Goal: Information Seeking & Learning: Learn about a topic

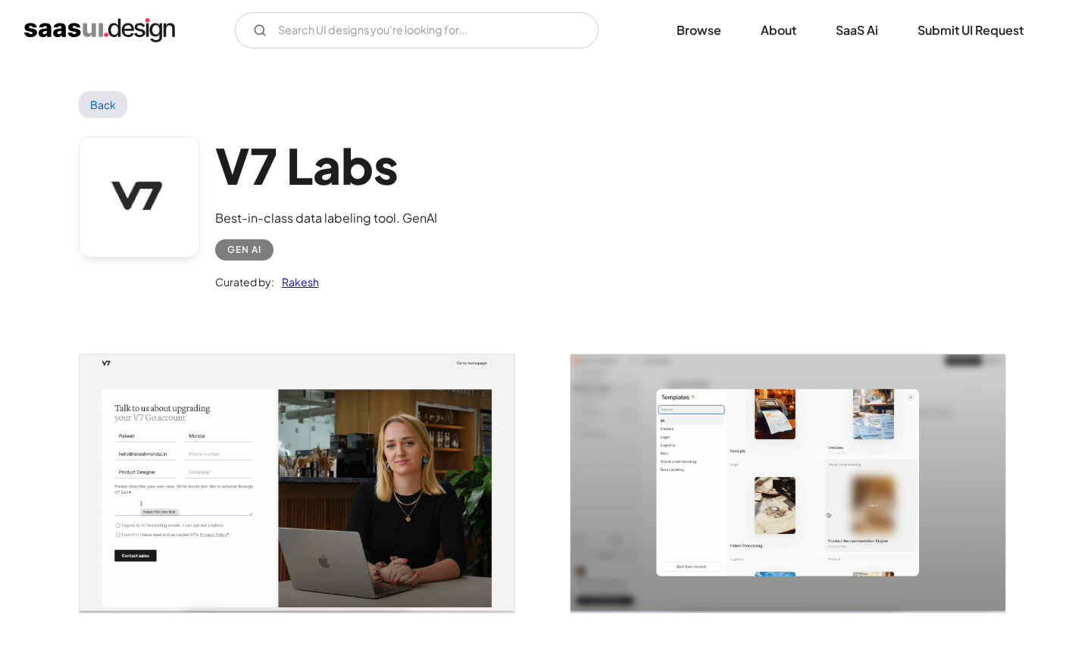
click at [109, 108] on link "Back" at bounding box center [103, 104] width 49 height 27
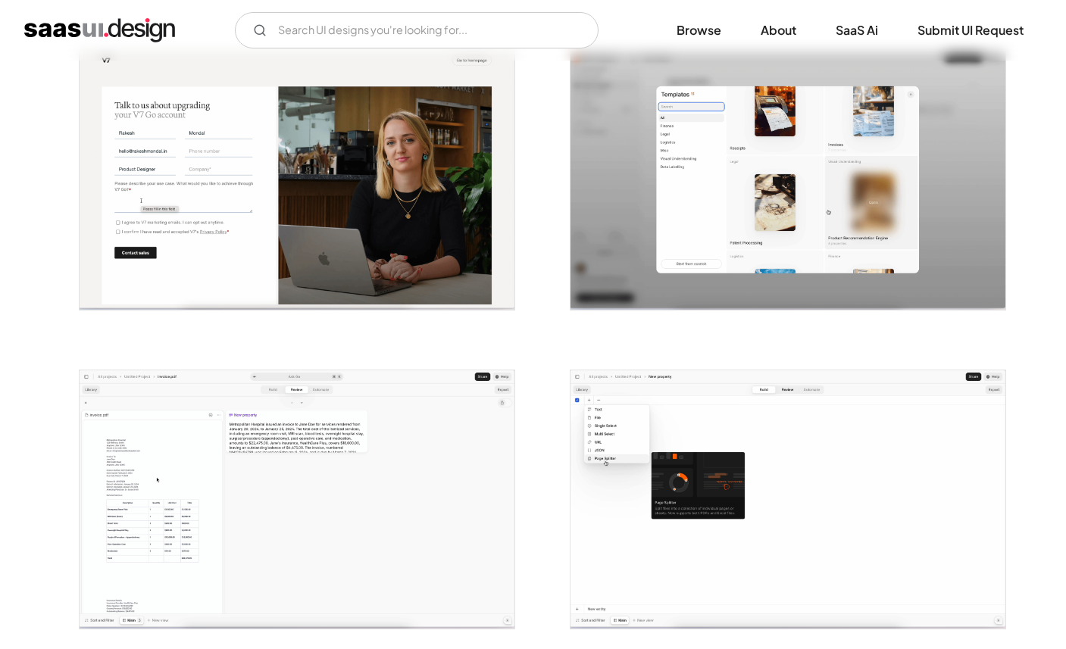
scroll to position [304, 0]
click at [281, 464] on img "open lightbox" at bounding box center [297, 499] width 435 height 258
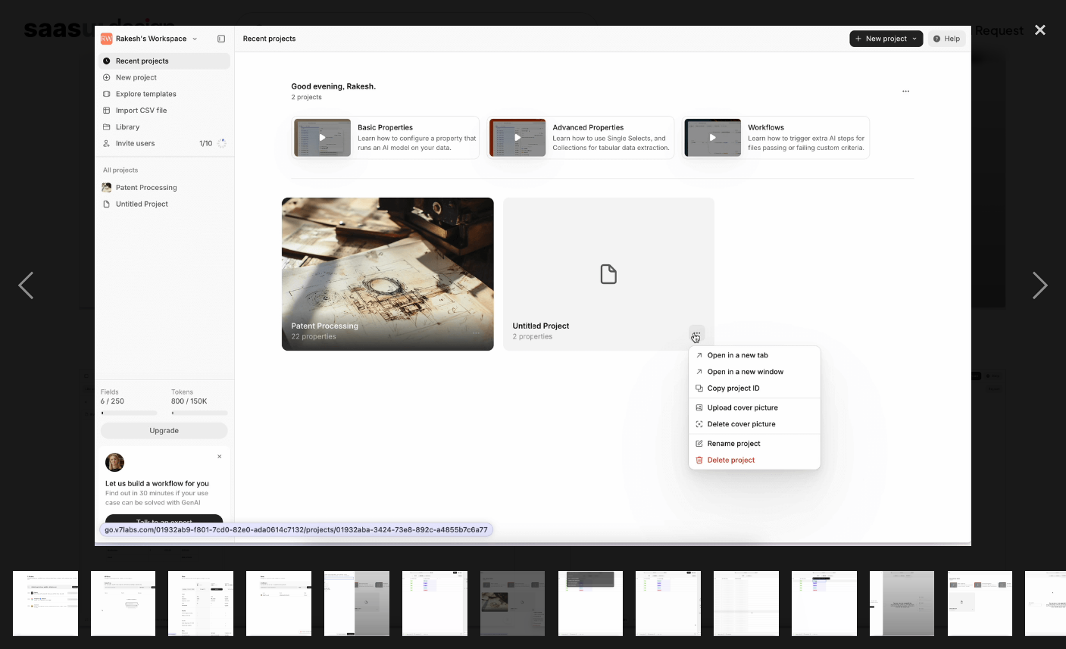
scroll to position [0, 583]
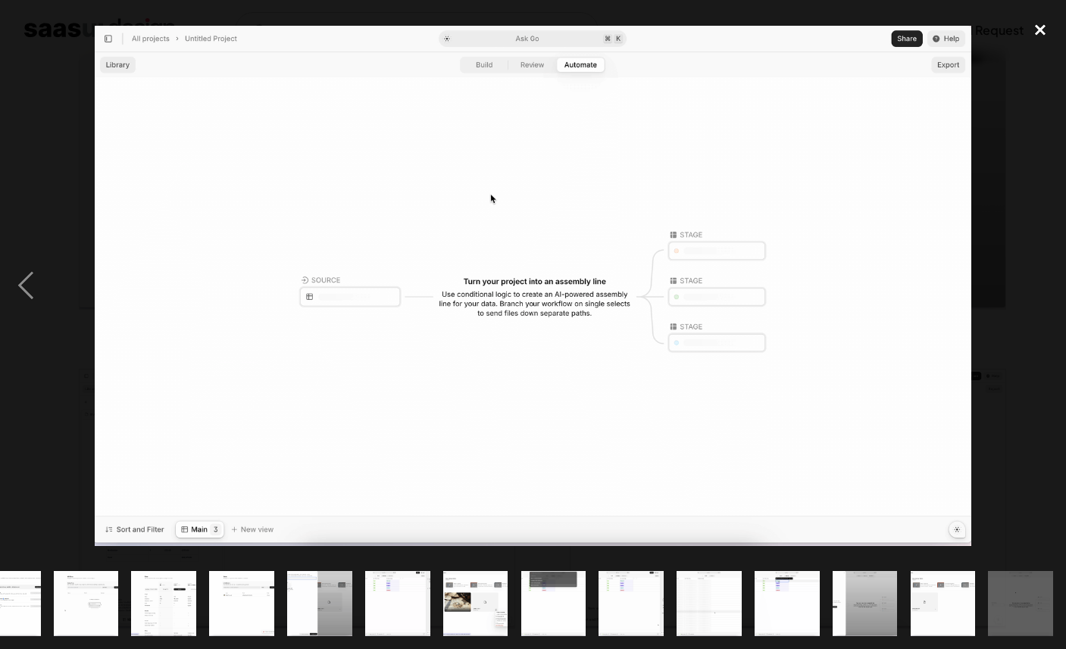
click at [1047, 30] on div "close lightbox" at bounding box center [1040, 29] width 52 height 33
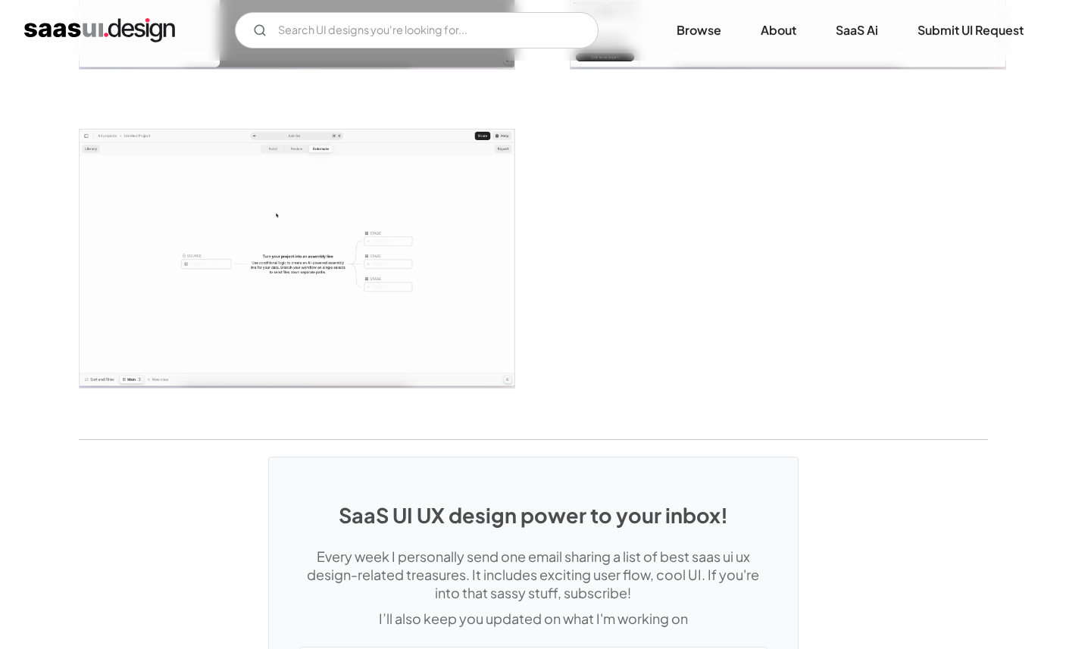
scroll to position [3333, 0]
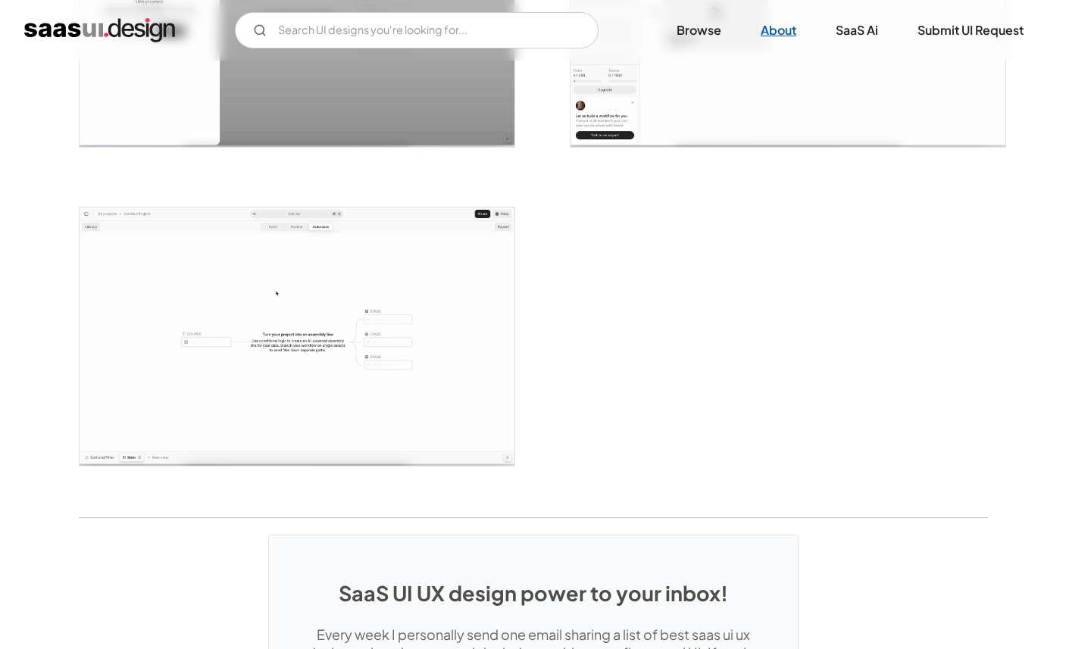
click at [778, 35] on link "About" at bounding box center [778, 30] width 72 height 33
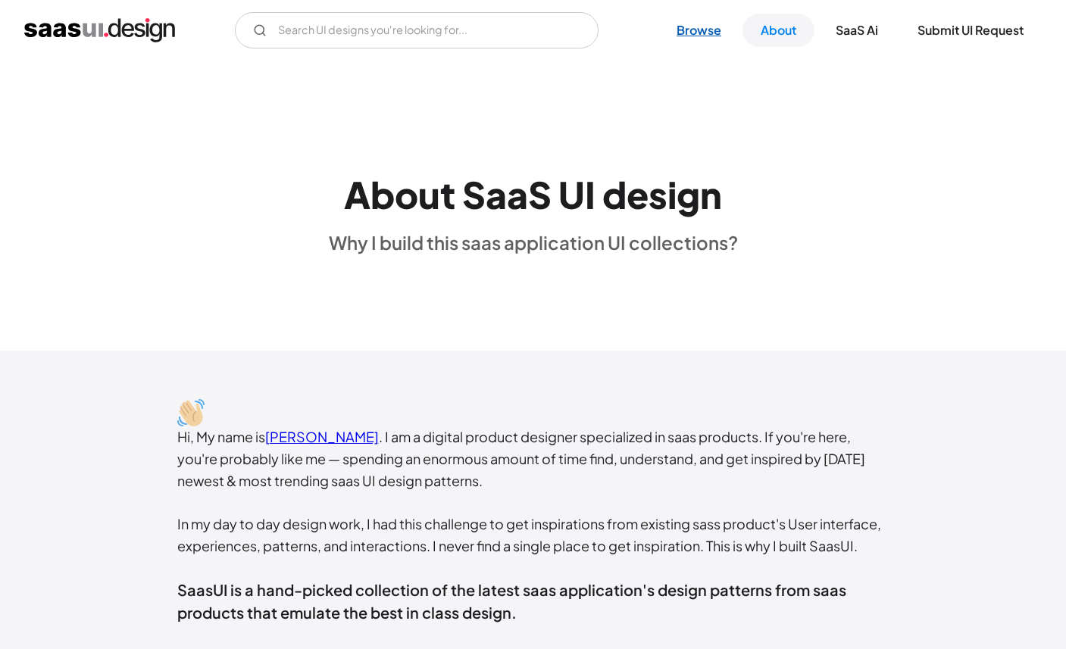
click at [696, 28] on link "Browse" at bounding box center [698, 30] width 81 height 33
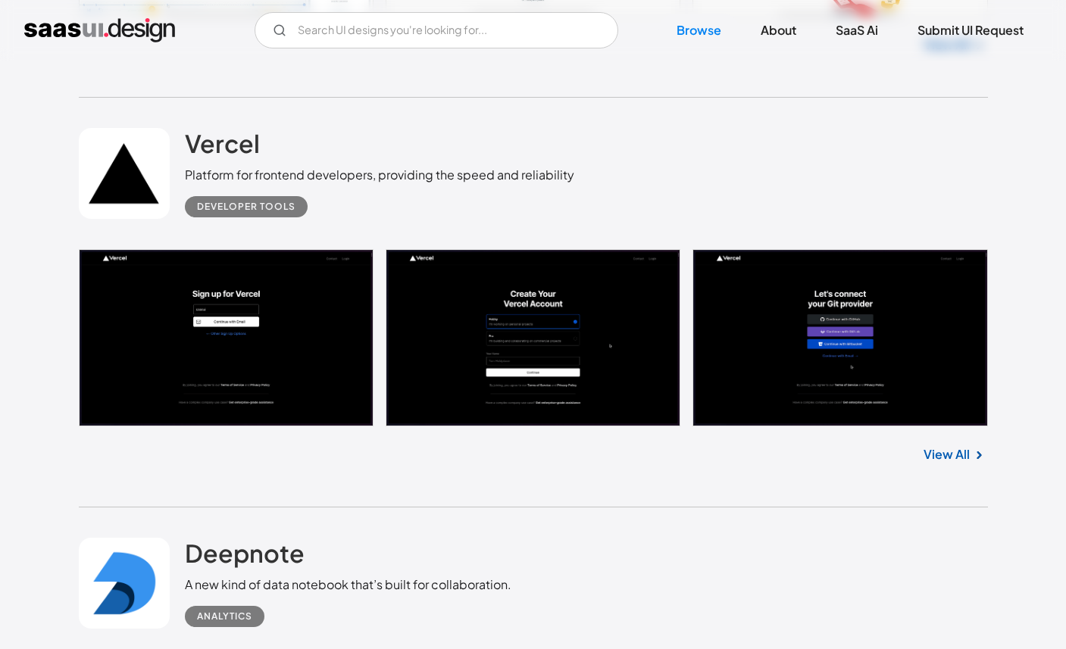
scroll to position [8072, 0]
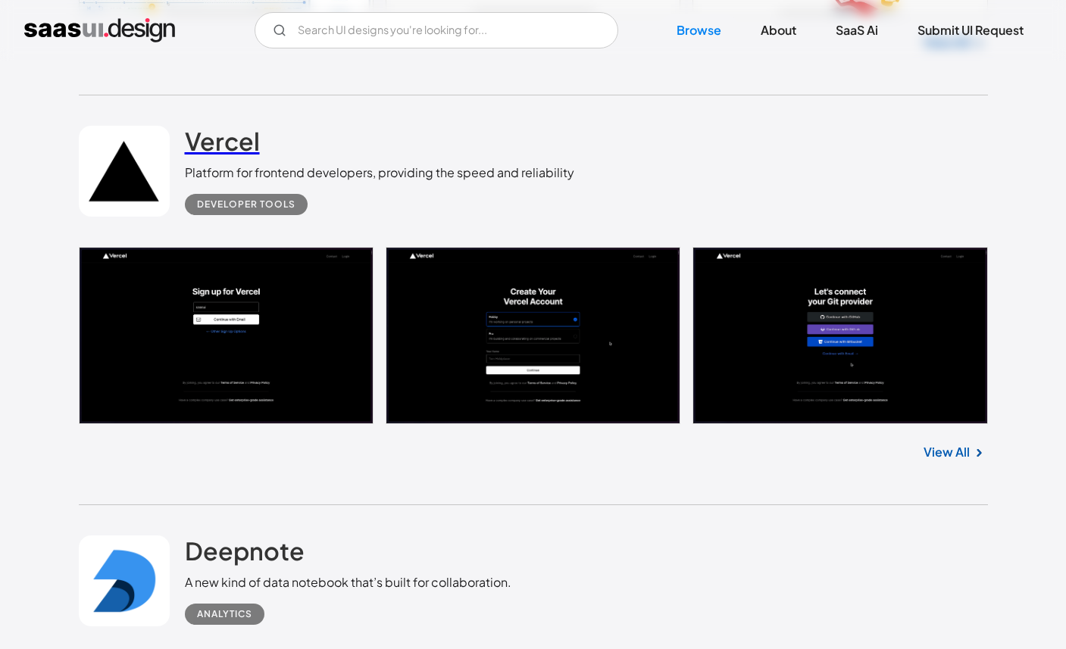
click at [223, 155] on h2 "Vercel" at bounding box center [222, 141] width 75 height 30
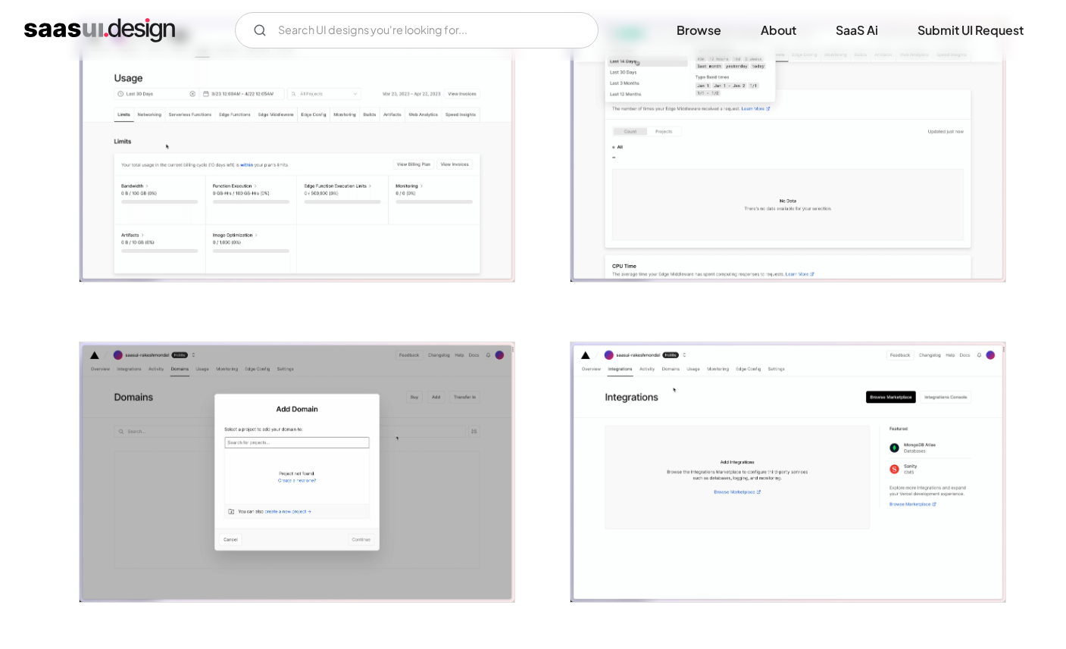
scroll to position [2601, 0]
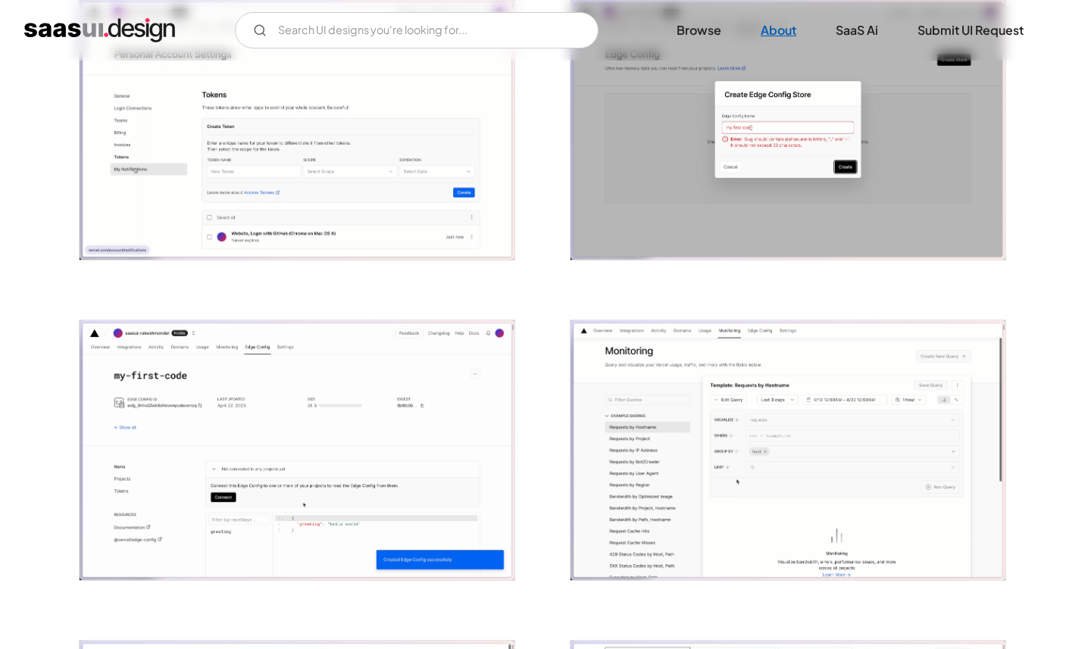
click at [794, 18] on link "About" at bounding box center [778, 30] width 72 height 33
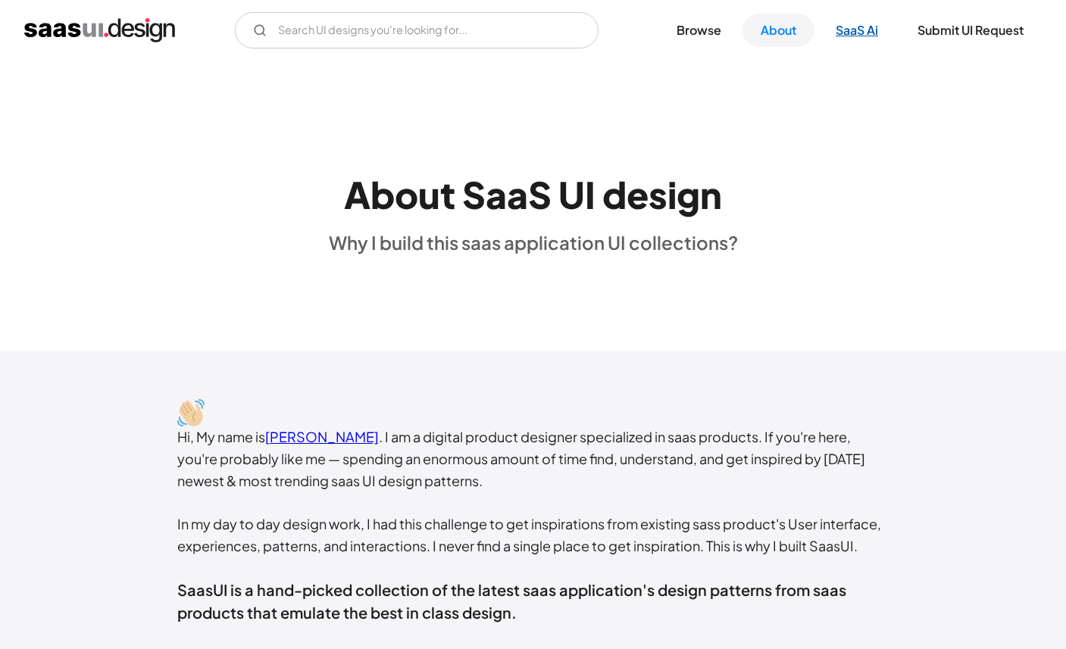
click at [852, 37] on link "SaaS Ai" at bounding box center [856, 30] width 79 height 33
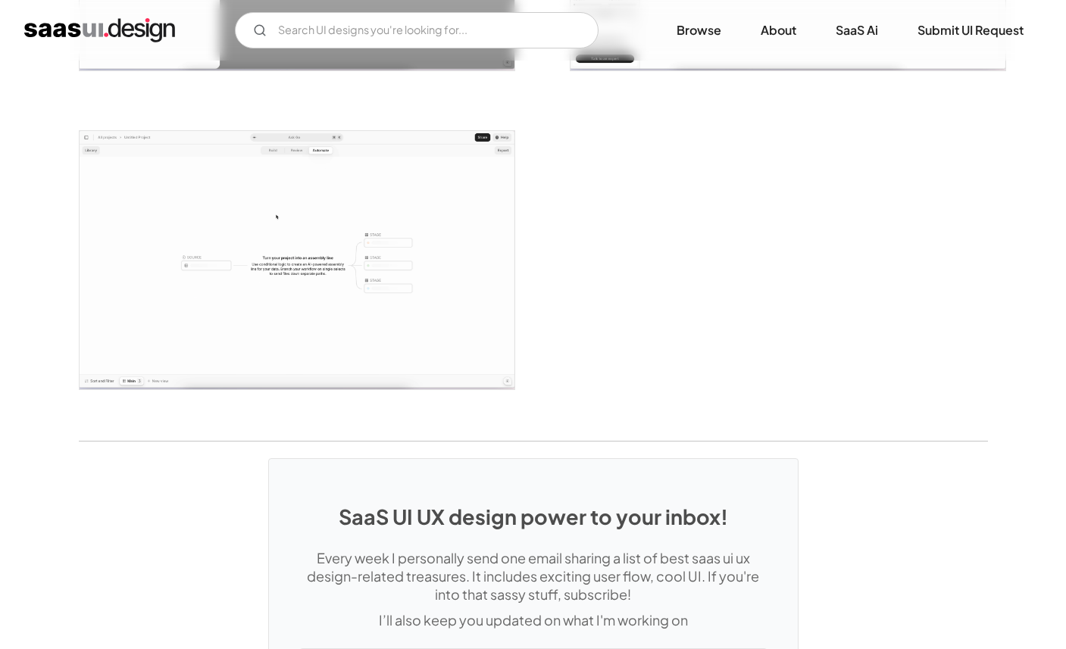
scroll to position [3401, 0]
